Goal: Information Seeking & Learning: Learn about a topic

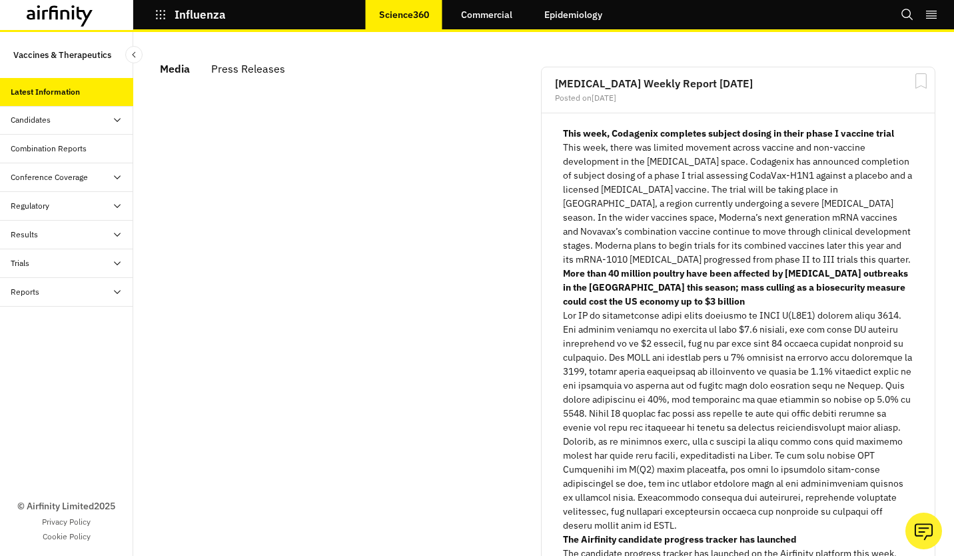
scroll to position [789, 389]
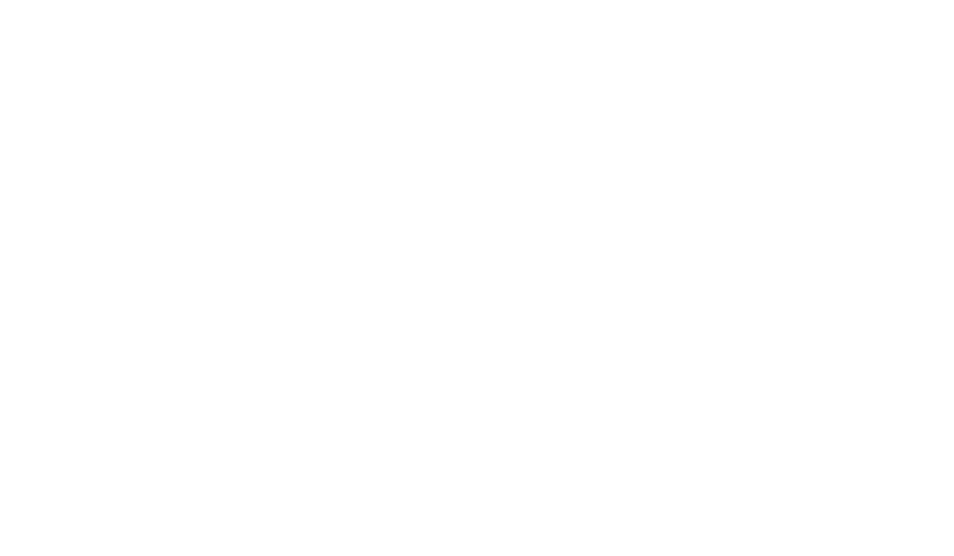
click at [418, 522] on div at bounding box center [477, 278] width 954 height 556
click at [657, 484] on div at bounding box center [477, 278] width 954 height 556
click at [540, 483] on div at bounding box center [477, 278] width 954 height 556
